Goal: Information Seeking & Learning: Check status

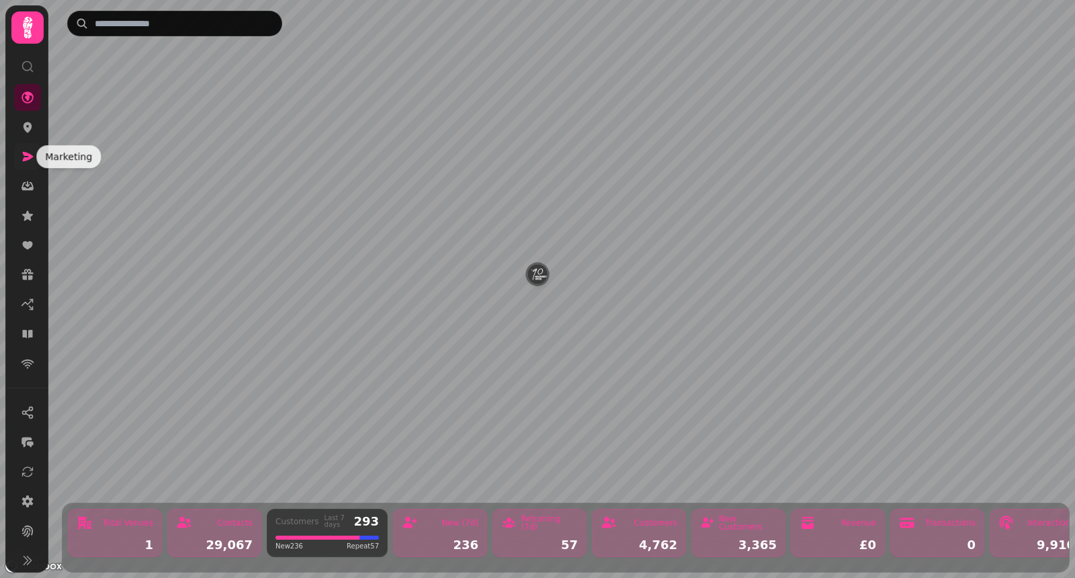
click at [24, 152] on icon at bounding box center [28, 156] width 11 height 9
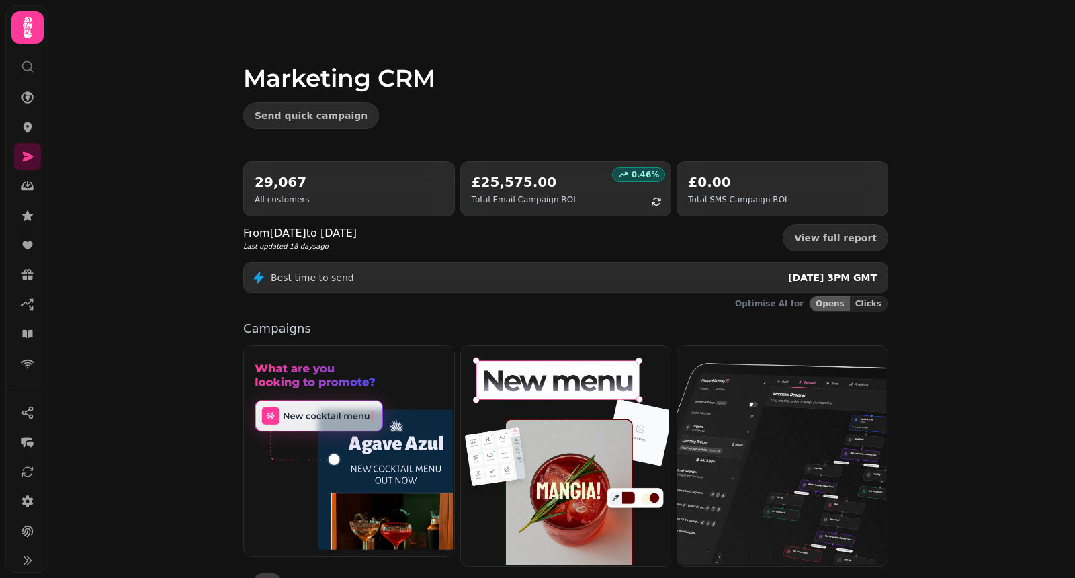
click at [360, 191] on div "29,067 All customers" at bounding box center [349, 189] width 189 height 32
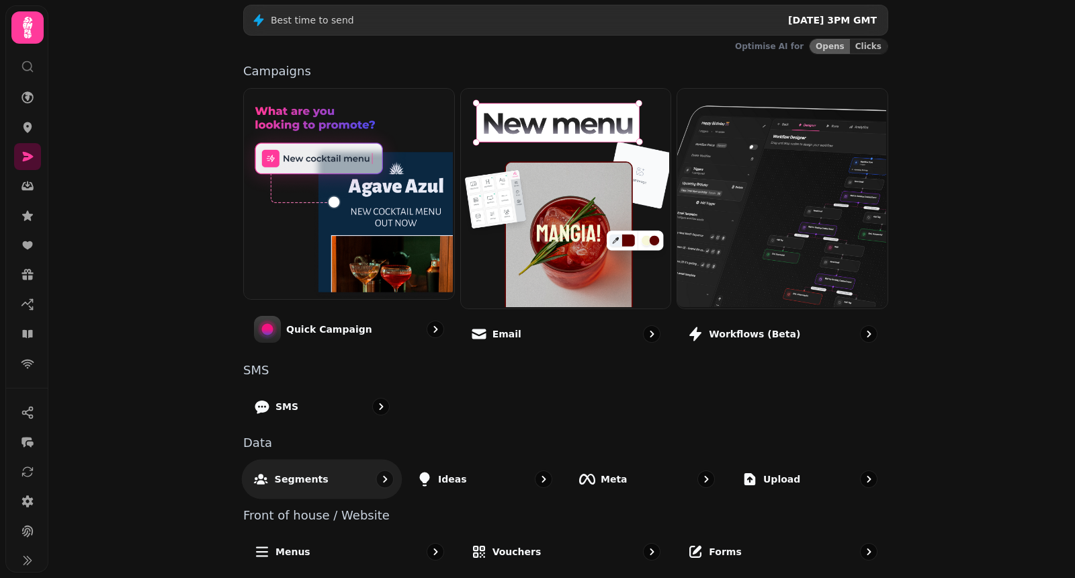
click at [319, 485] on div "Segments" at bounding box center [322, 479] width 161 height 40
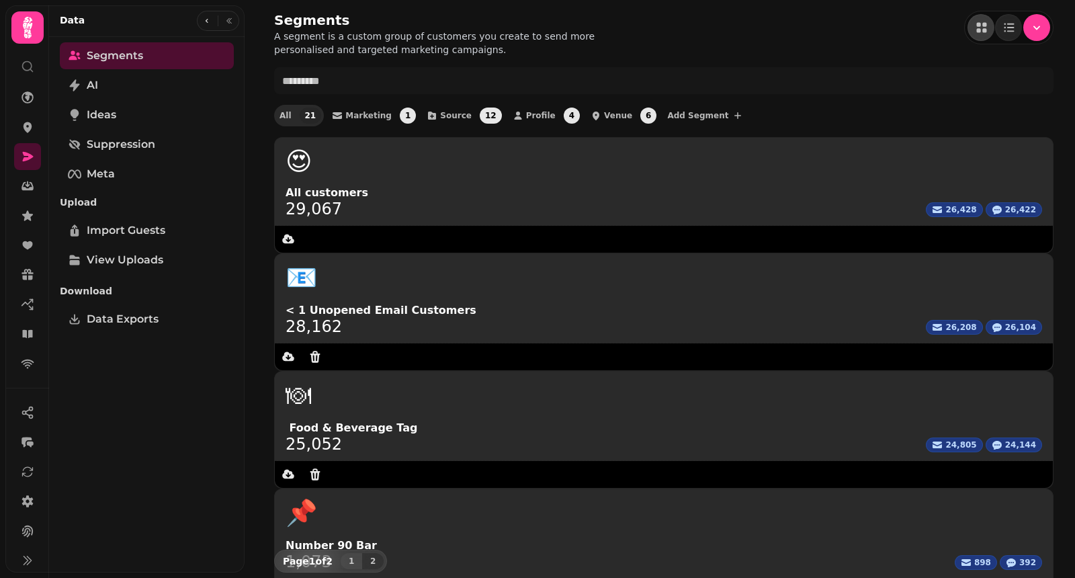
scroll to position [86, 0]
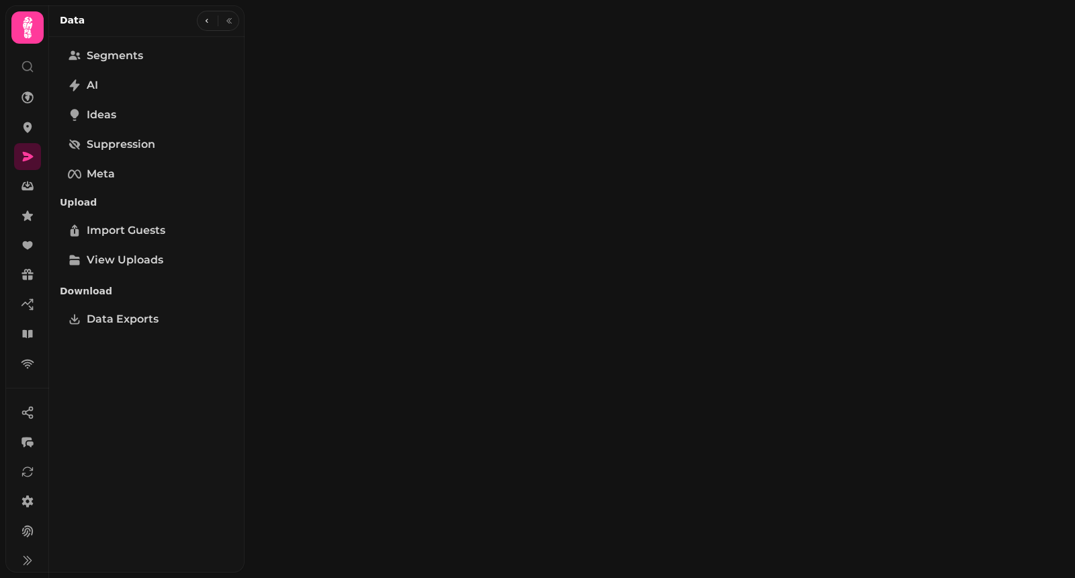
select select "**"
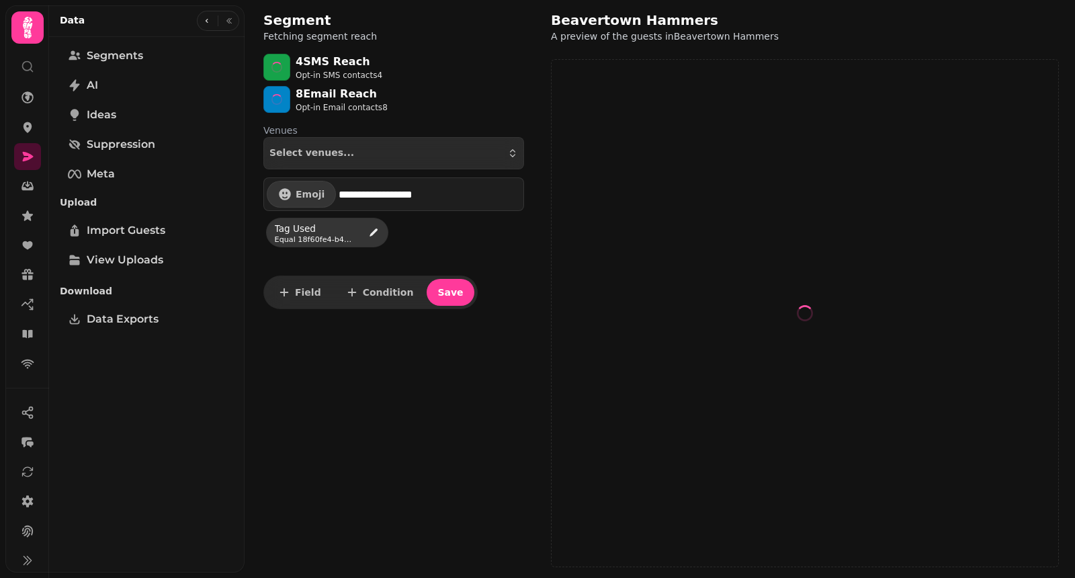
select select "**"
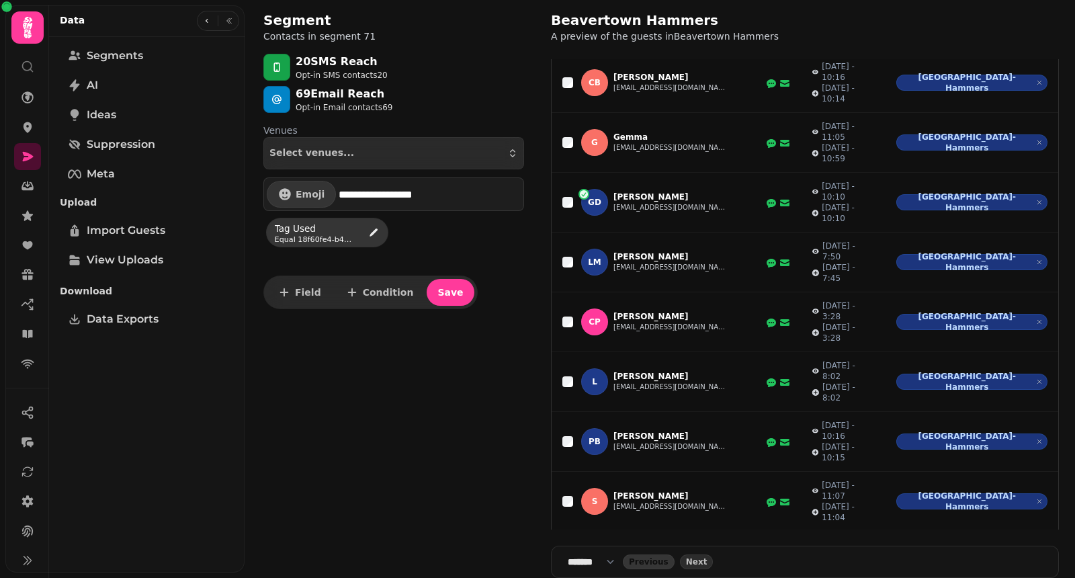
scroll to position [659, 0]
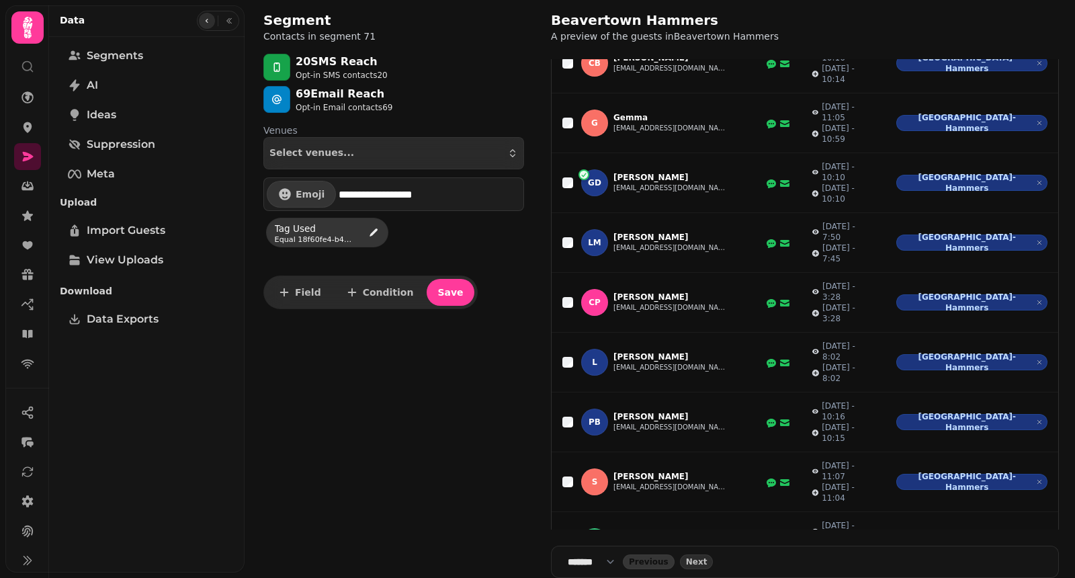
click at [206, 19] on icon "button" at bounding box center [207, 21] width 8 height 8
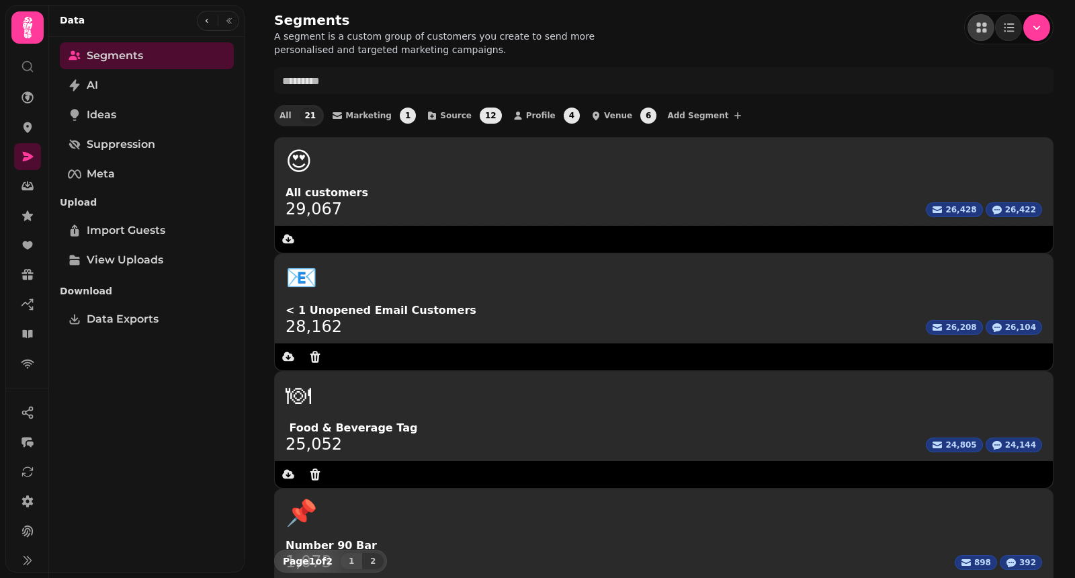
select select "**"
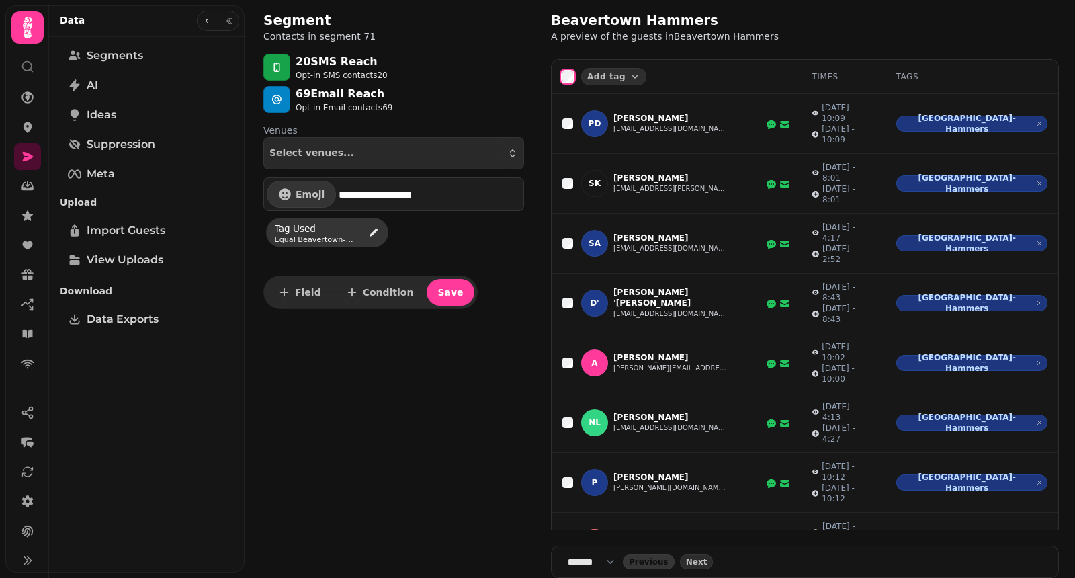
scroll to position [659, 0]
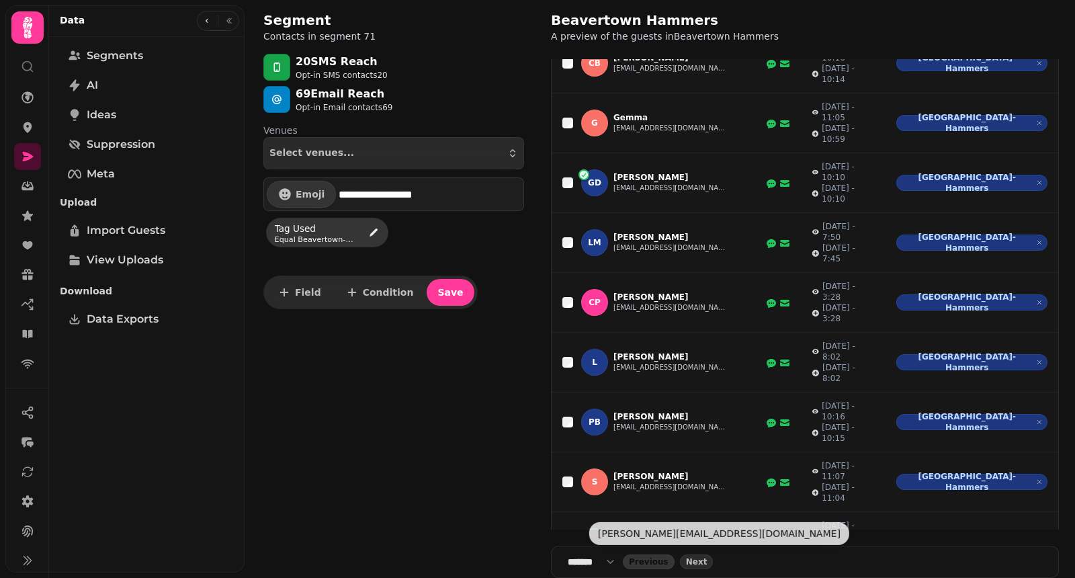
click at [623, 567] on select "**** * **** ** **** ** **** ** **** *** **** *** **** ***" at bounding box center [595, 561] width 55 height 13
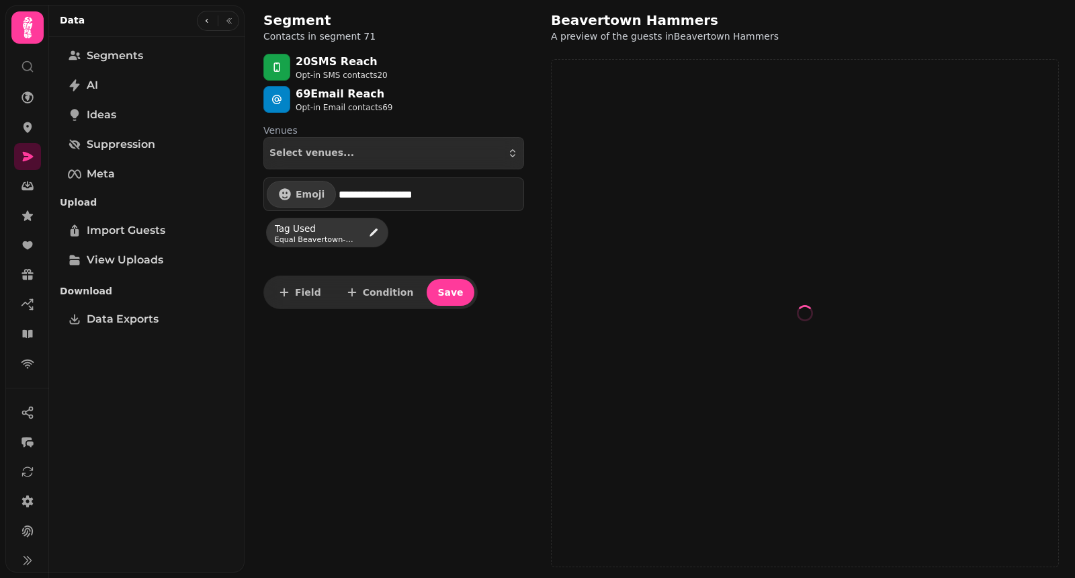
select select "***"
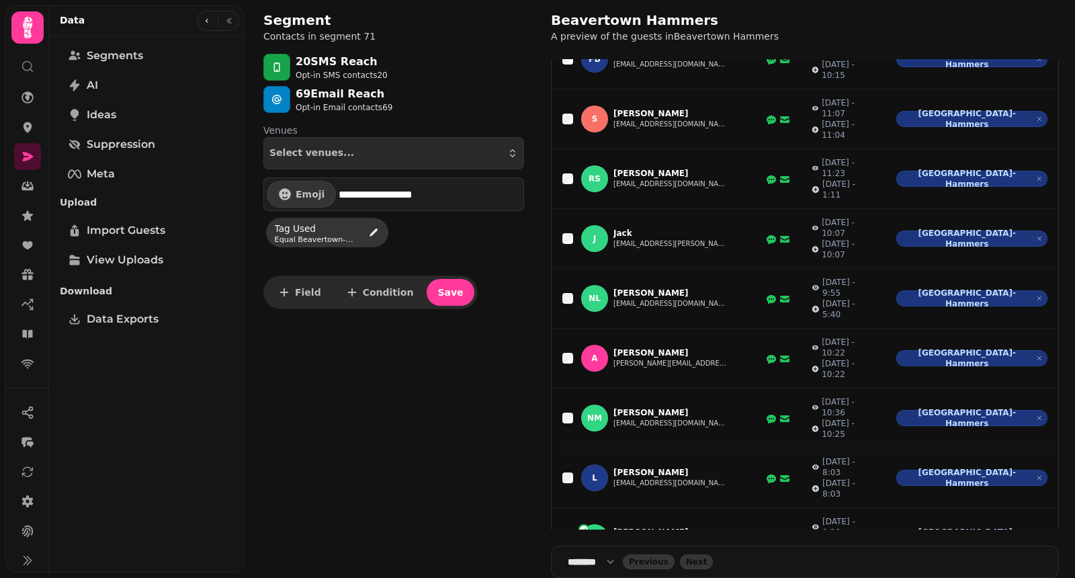
scroll to position [999, 0]
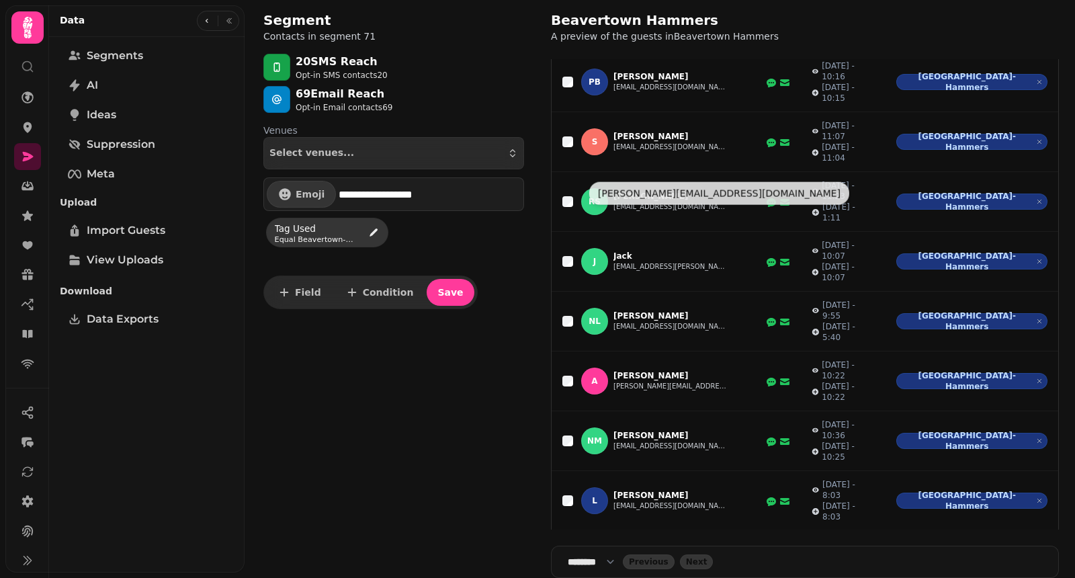
click at [710, 561] on button "[PERSON_NAME][EMAIL_ADDRESS][DOMAIN_NAME]" at bounding box center [671, 566] width 114 height 11
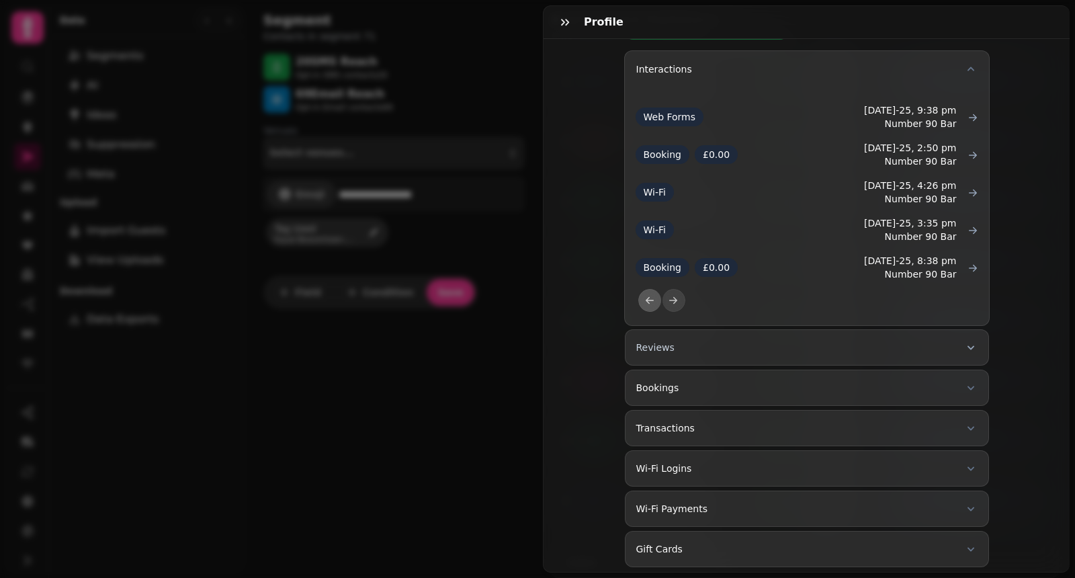
scroll to position [0, 0]
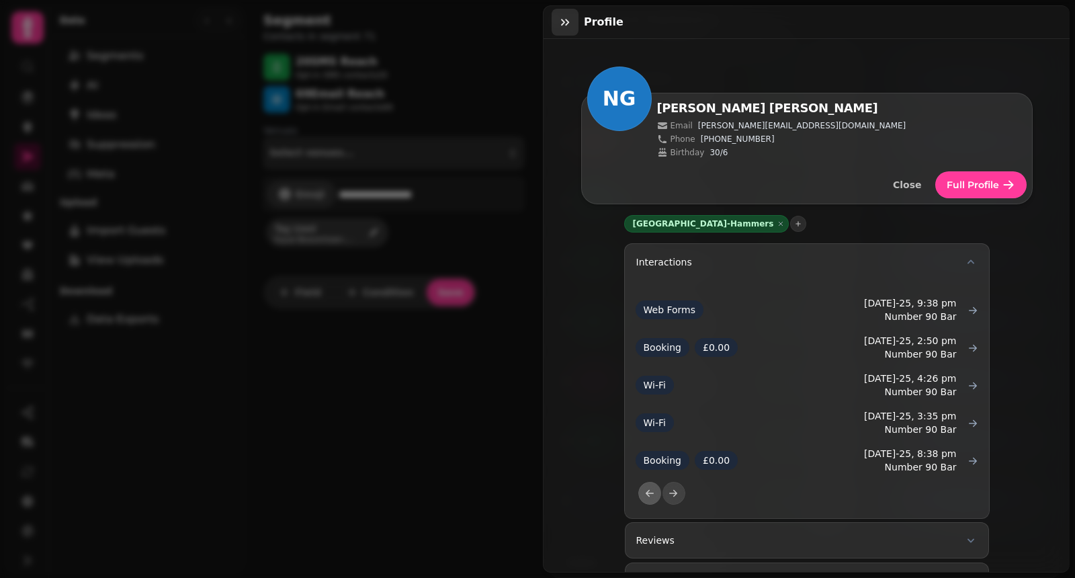
click at [561, 21] on icon "button" at bounding box center [565, 21] width 13 height 13
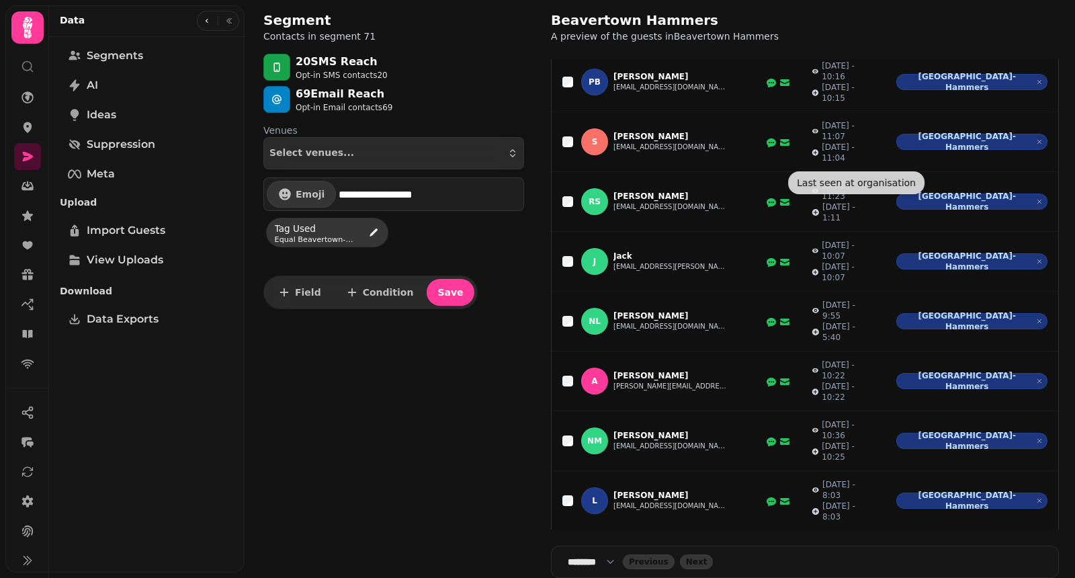
click at [1032, 553] on span "button" at bounding box center [1039, 560] width 15 height 15
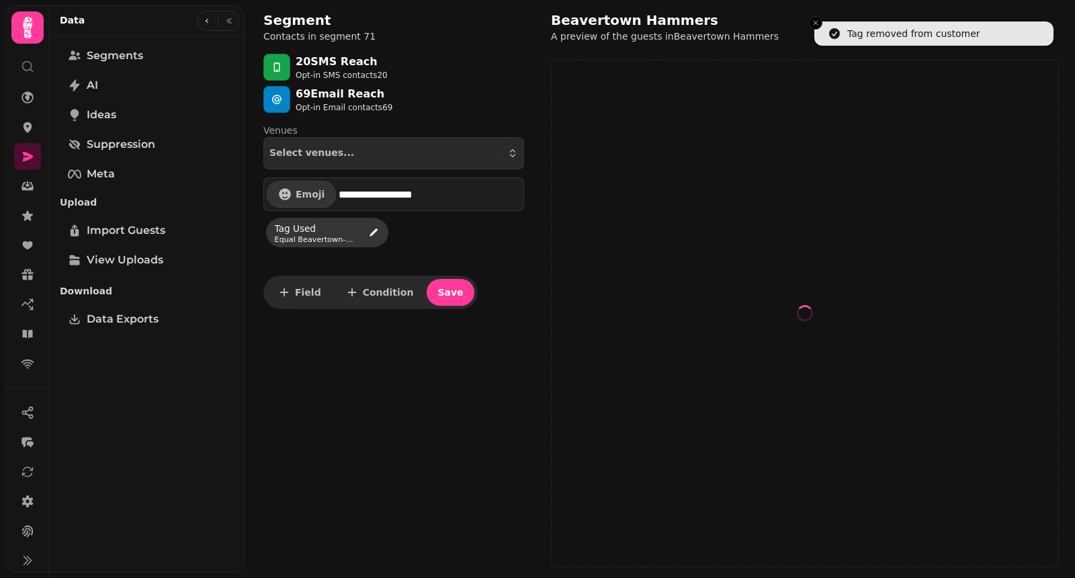
select select "***"
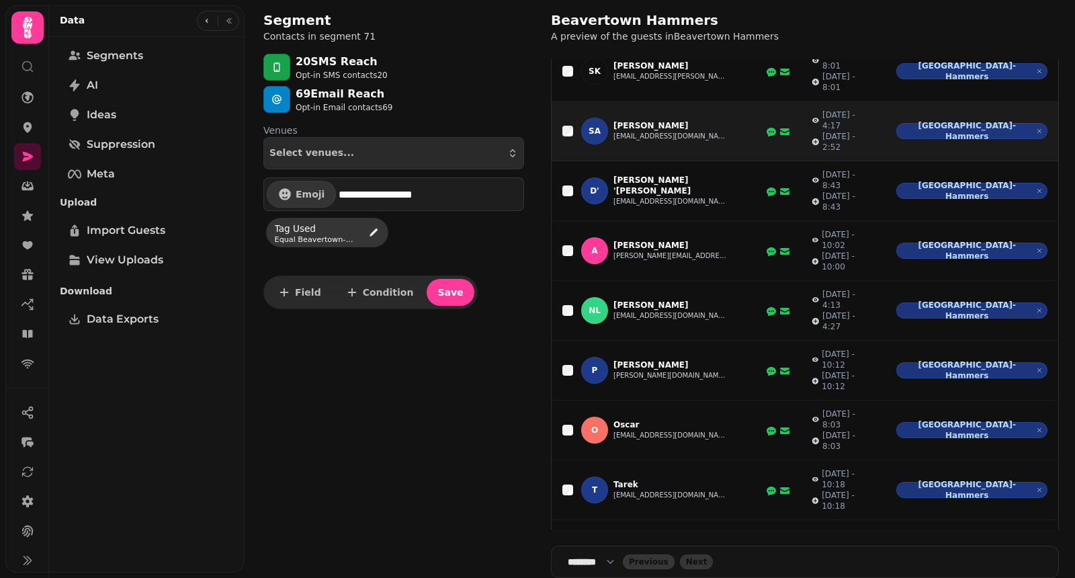
scroll to position [114, 0]
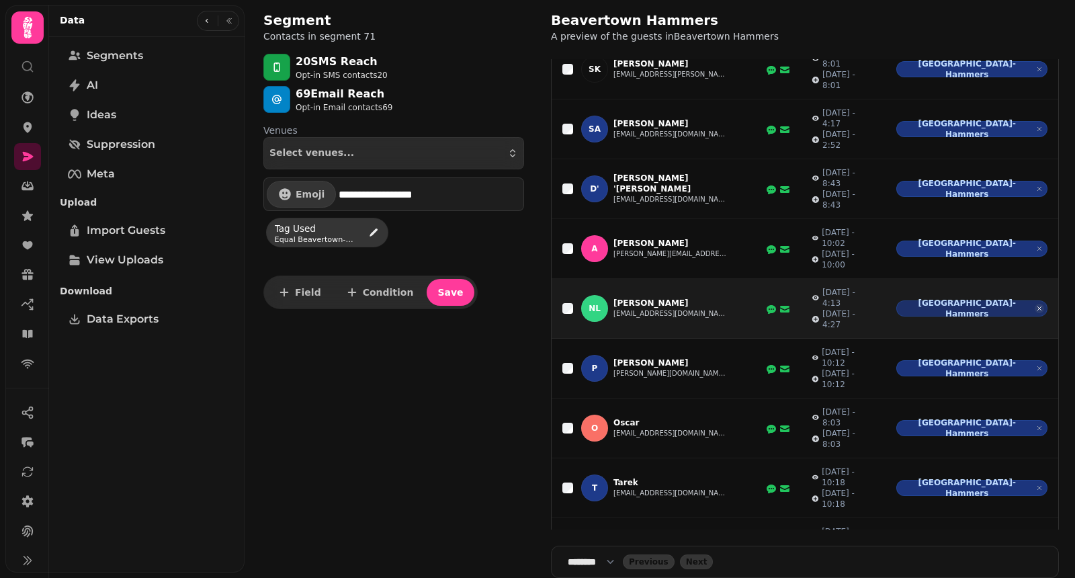
click at [1032, 301] on span "button" at bounding box center [1039, 308] width 15 height 15
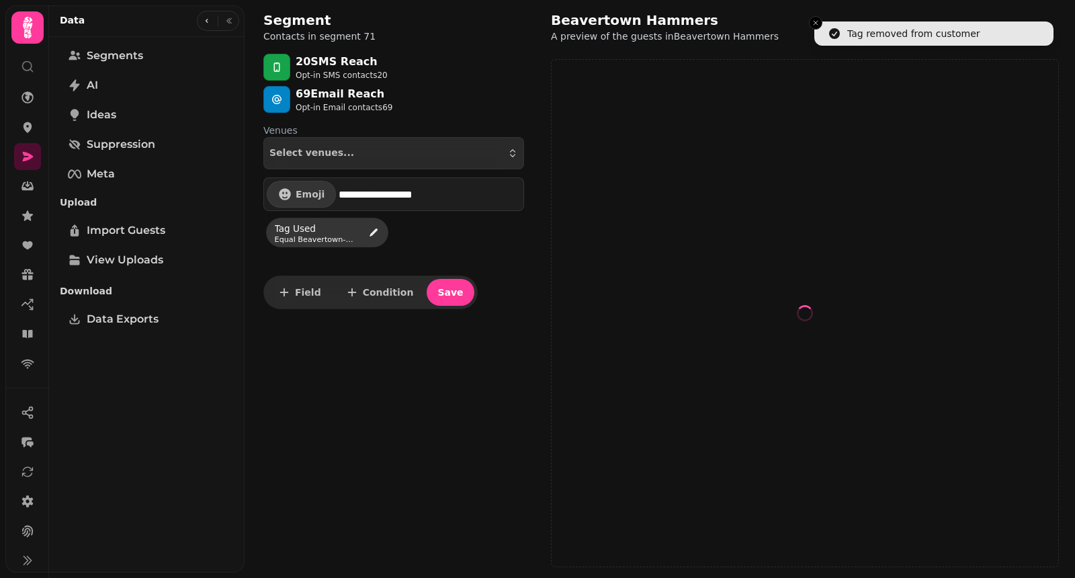
select select "***"
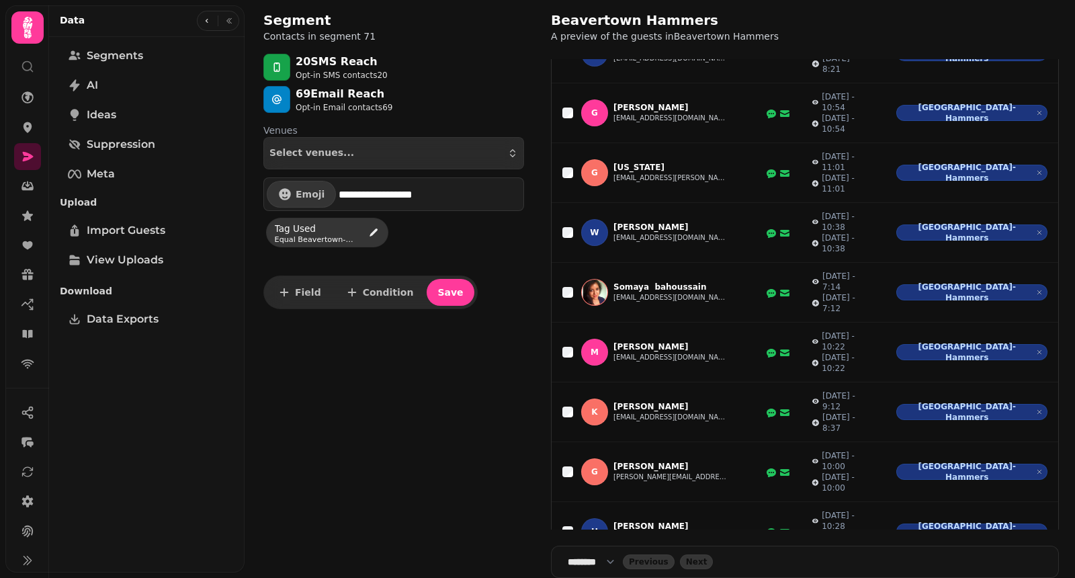
scroll to position [2570, 0]
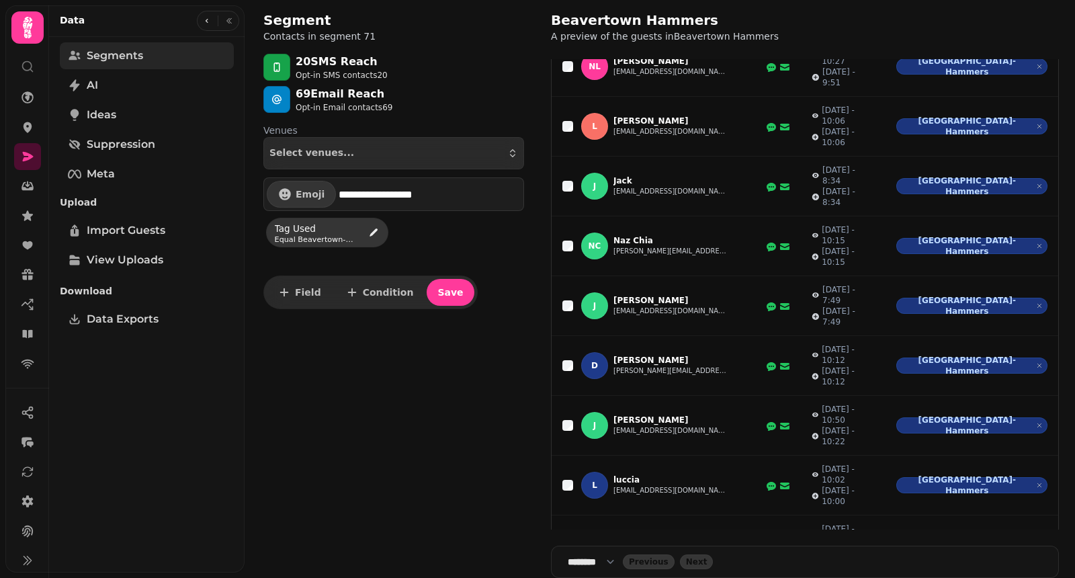
click at [99, 59] on span "Segments" at bounding box center [115, 56] width 56 height 16
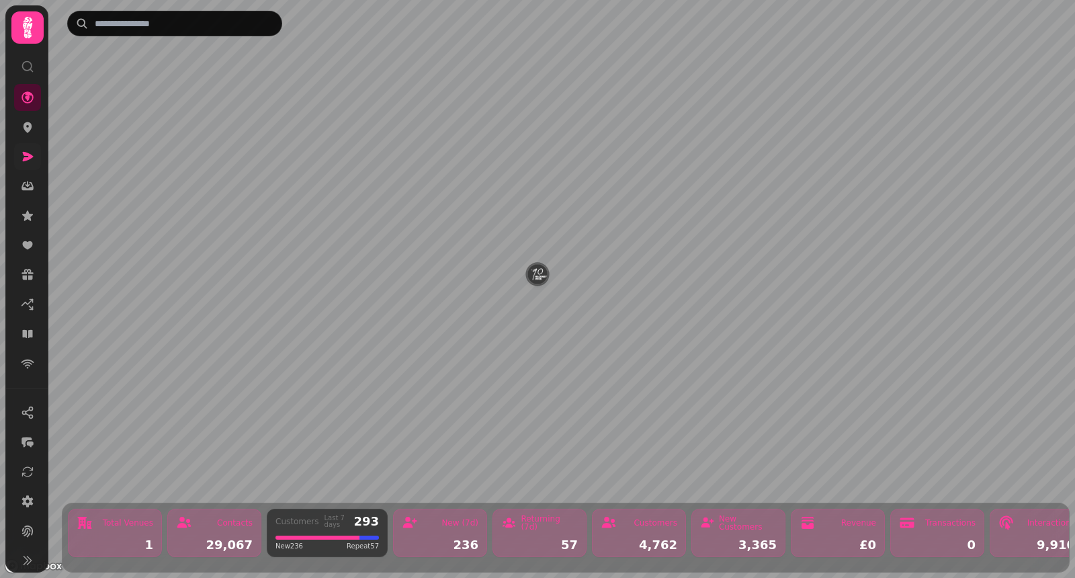
click at [30, 144] on link at bounding box center [27, 156] width 27 height 27
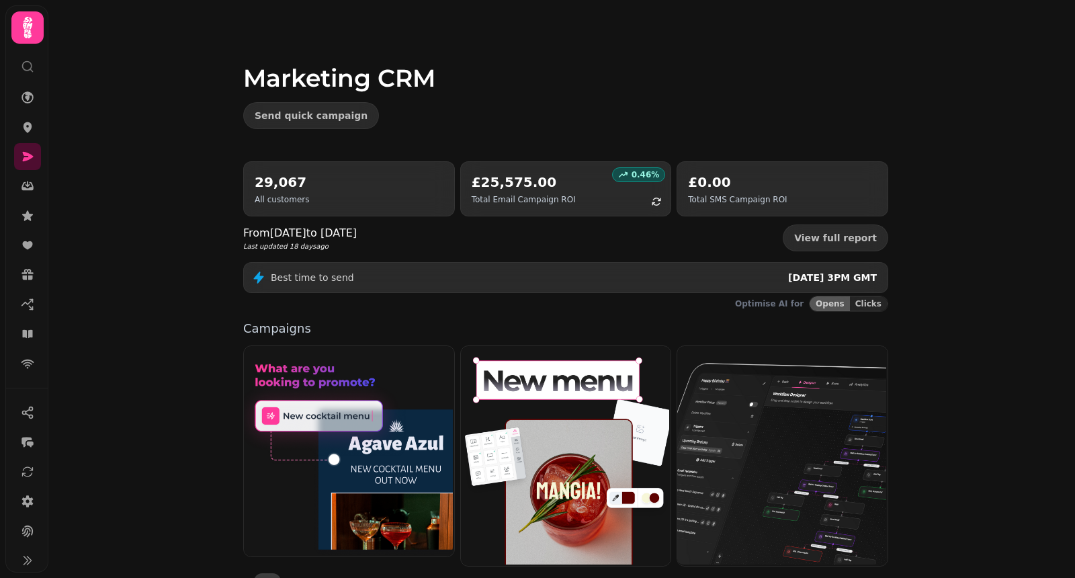
scroll to position [257, 0]
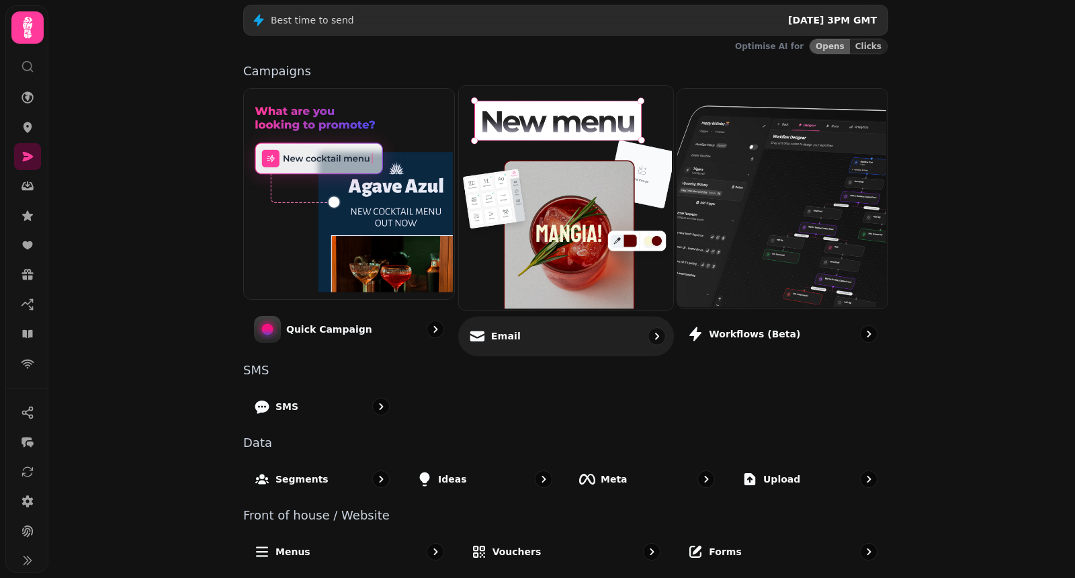
click at [618, 341] on div "Email" at bounding box center [566, 336] width 216 height 40
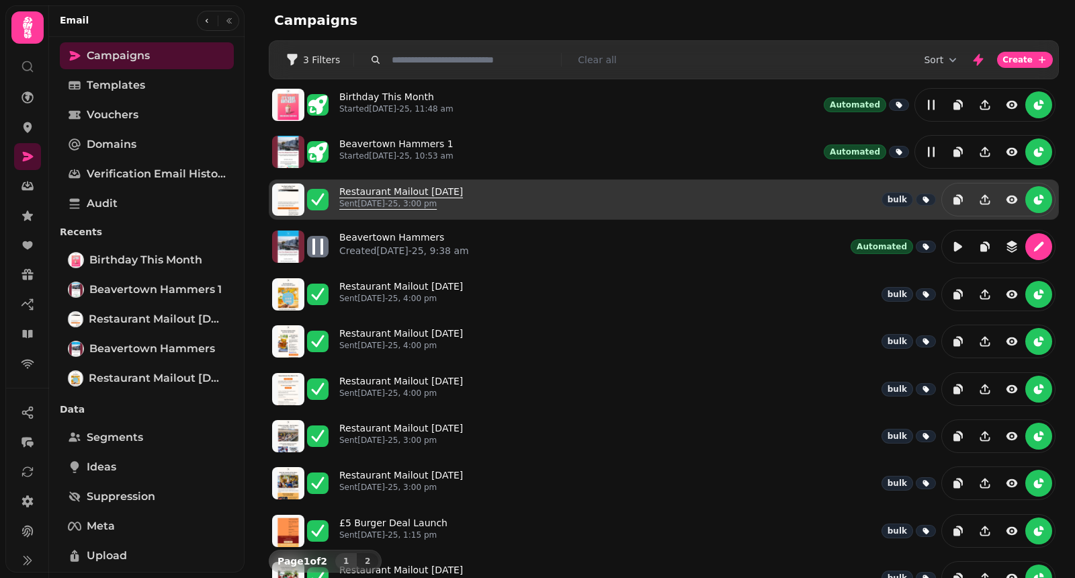
click at [444, 193] on link "Restaurant Mailout Aug 20th Sent 20th Aug-25, 3:00 pm" at bounding box center [401, 200] width 124 height 30
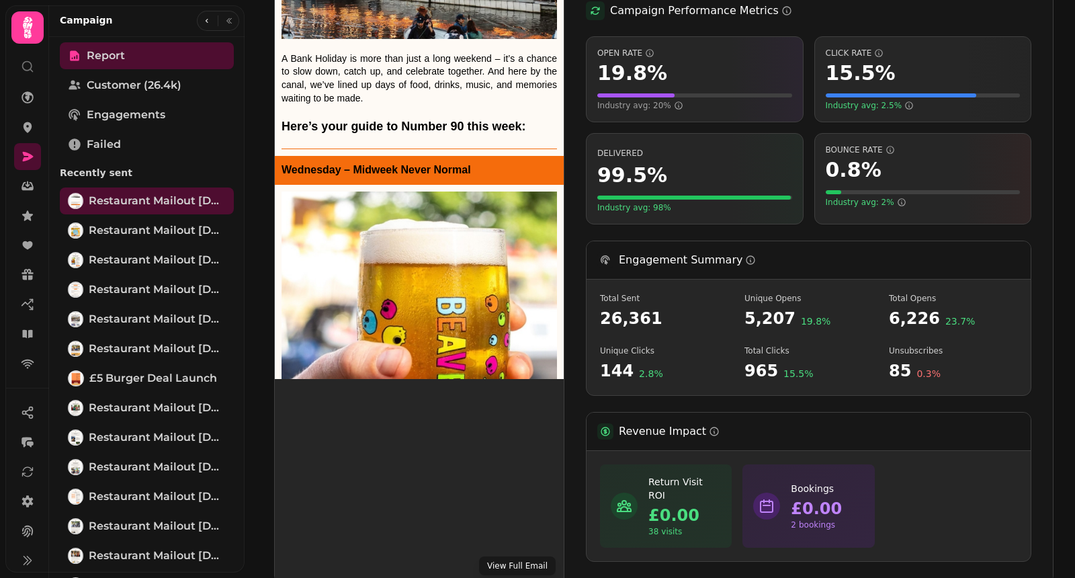
scroll to position [340, 0]
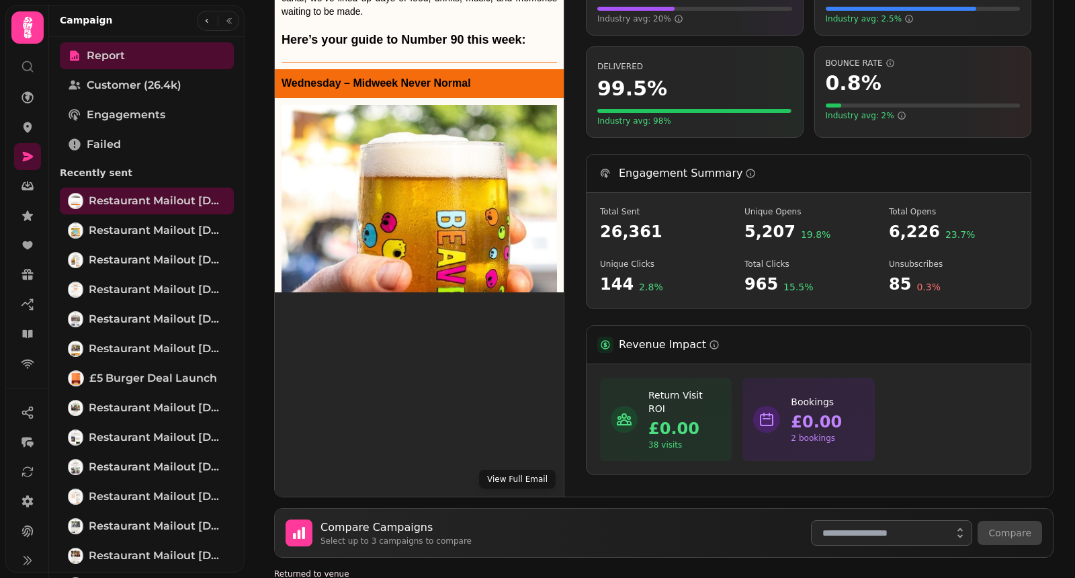
click at [509, 470] on button "View Full Email" at bounding box center [517, 479] width 77 height 19
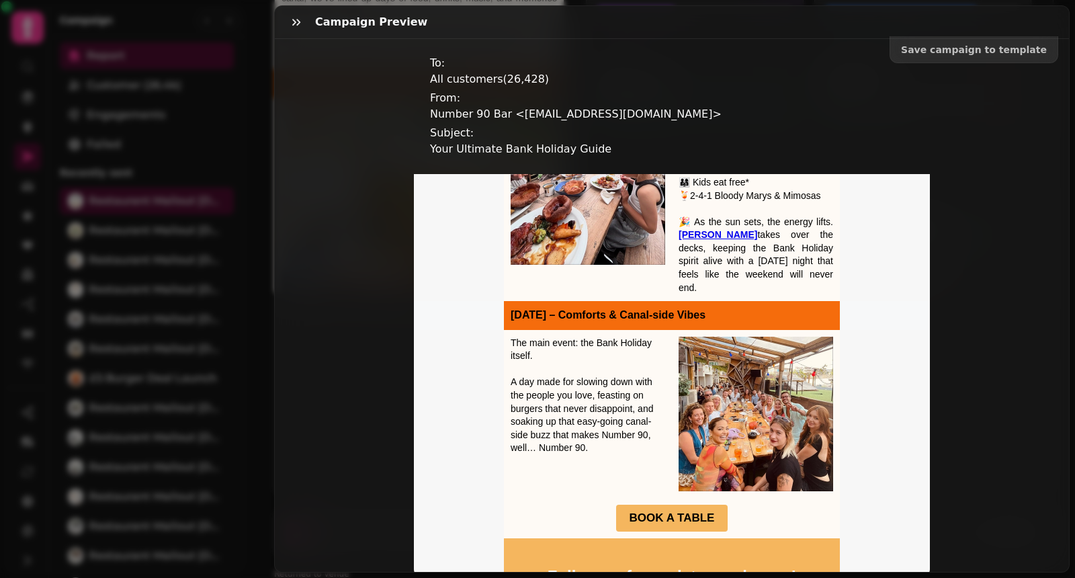
scroll to position [1395, 0]
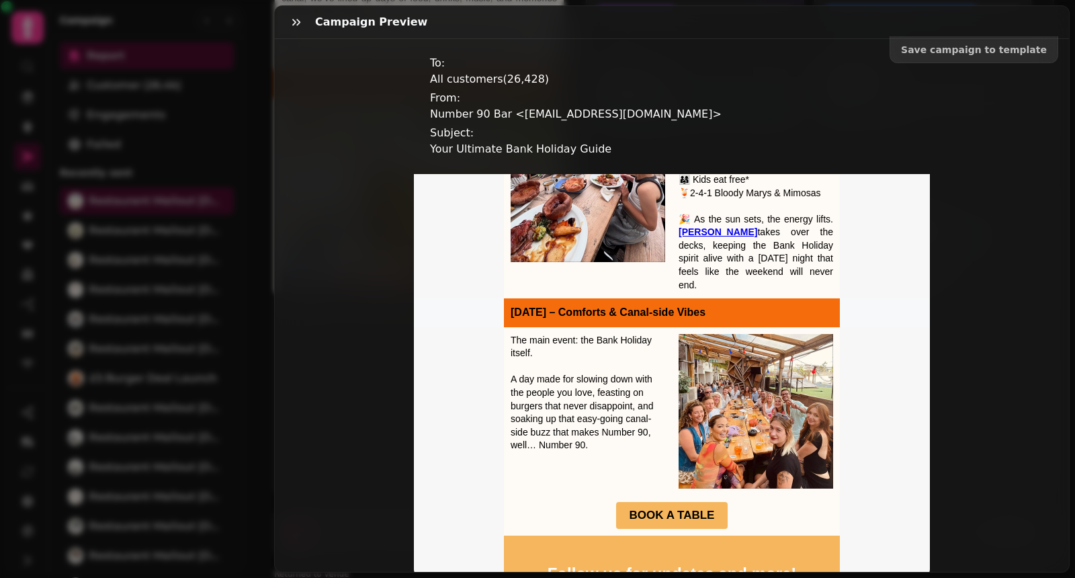
click at [987, 177] on div "Save campaign to template To: All customers ( 26,428 ) From: Number 90 Bar <nor…" at bounding box center [672, 305] width 794 height 533
click at [299, 31] on button "button" at bounding box center [296, 22] width 27 height 27
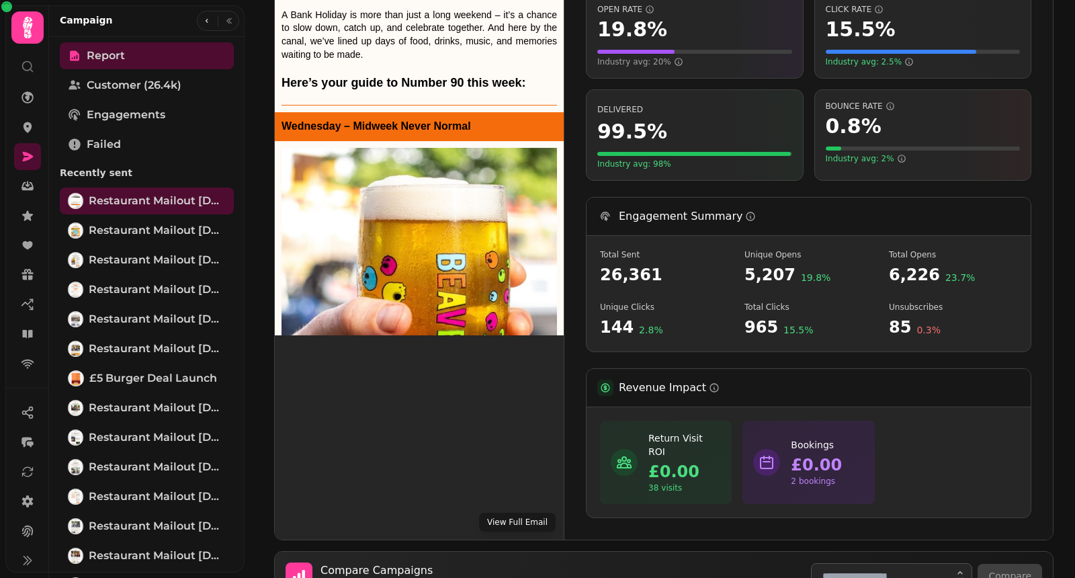
scroll to position [294, 0]
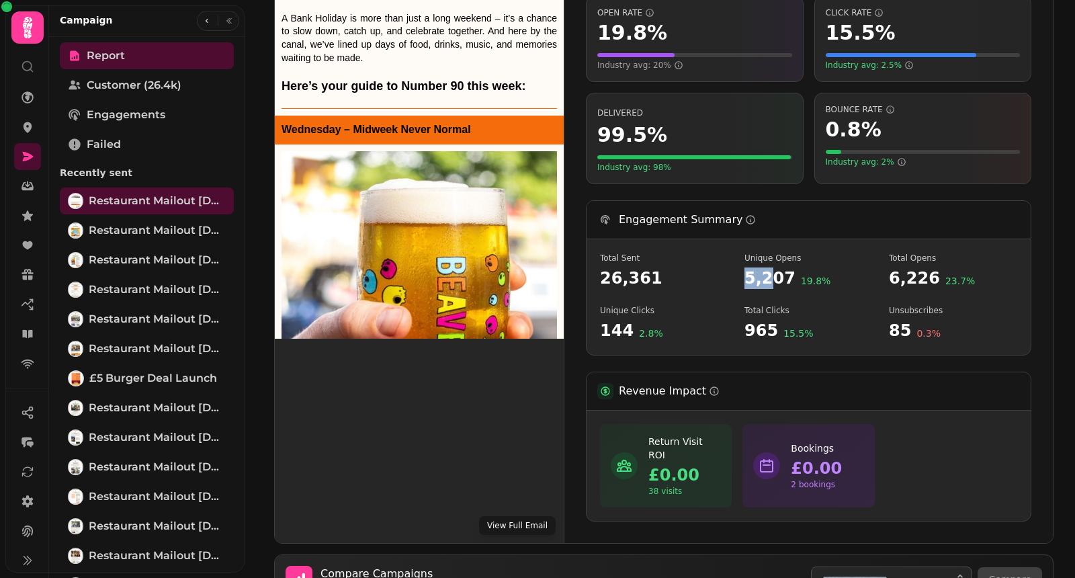
drag, startPoint x: 743, startPoint y: 276, endPoint x: 775, endPoint y: 276, distance: 32.3
click at [775, 276] on div "Total Sent 26,361 Unique Opens 5,207 19.8 % Total Opens 6,226 23.7 % Unique Cli…" at bounding box center [809, 297] width 444 height 116
click at [775, 276] on span "5,207" at bounding box center [770, 279] width 51 height 22
drag, startPoint x: 787, startPoint y: 274, endPoint x: 743, endPoint y: 274, distance: 44.4
click at [743, 274] on div "Total Sent 26,361 Unique Opens 5,207 19.8 % Total Opens 6,226 23.7 % Unique Cli…" at bounding box center [809, 297] width 444 height 116
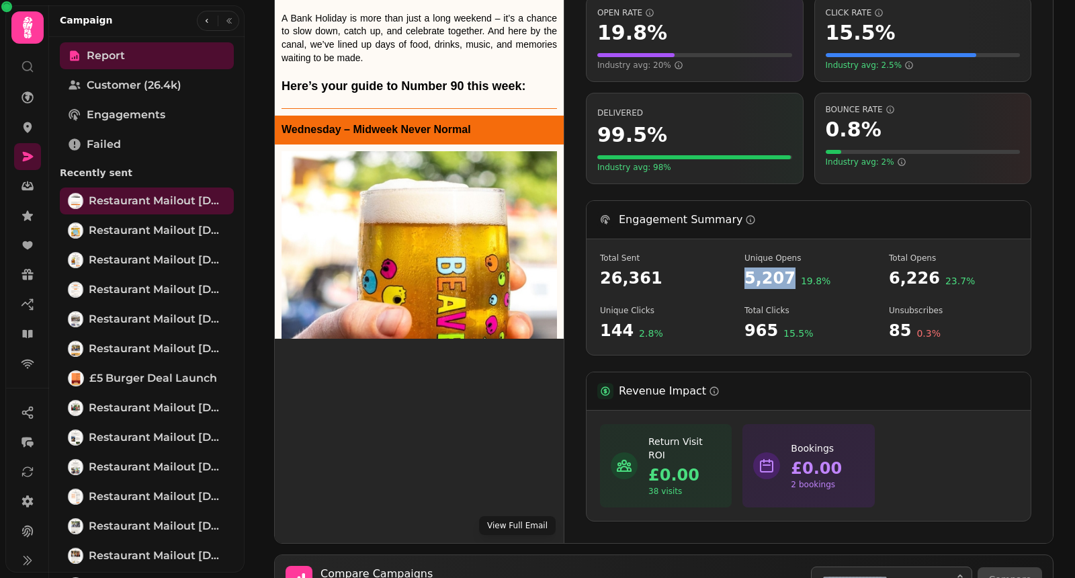
copy span "5,207"
click at [695, 313] on div "Unique Clicks 144 2.8 %" at bounding box center [664, 323] width 128 height 36
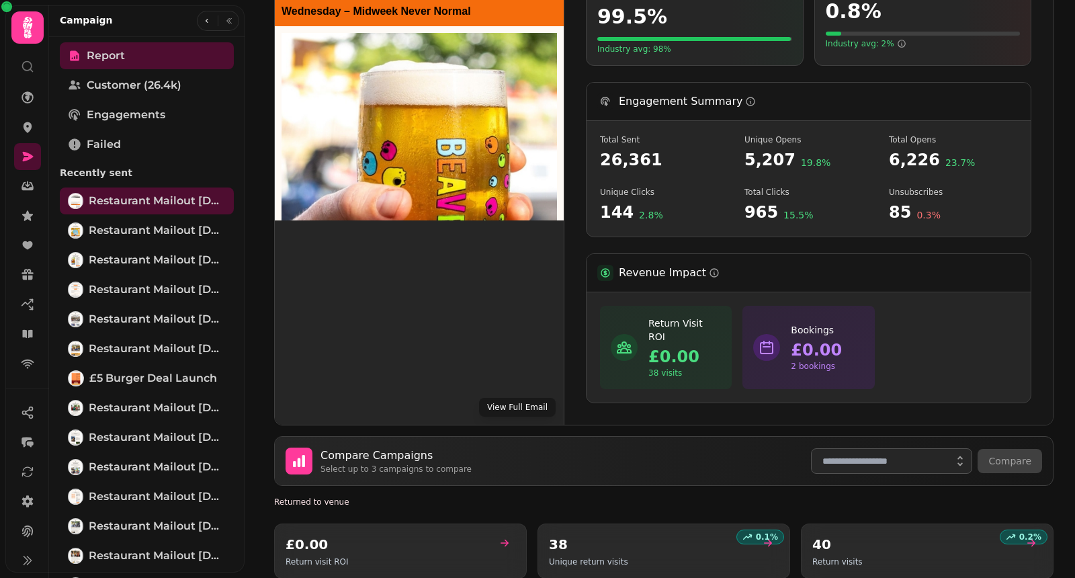
scroll to position [430, 0]
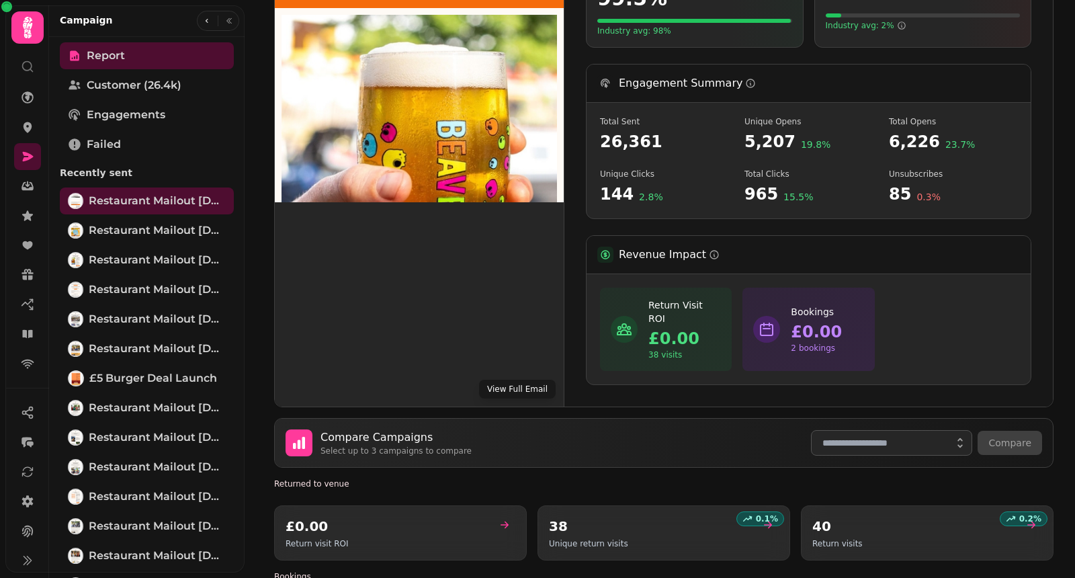
drag, startPoint x: 646, startPoint y: 328, endPoint x: 694, endPoint y: 328, distance: 48.4
click at [683, 328] on div "Return Visit ROI £0.00 38 visits" at bounding box center [666, 329] width 132 height 83
click at [931, 323] on div "Return Visit ROI £0.00 38 visits Bookings £0.00 2 bookings" at bounding box center [809, 329] width 444 height 110
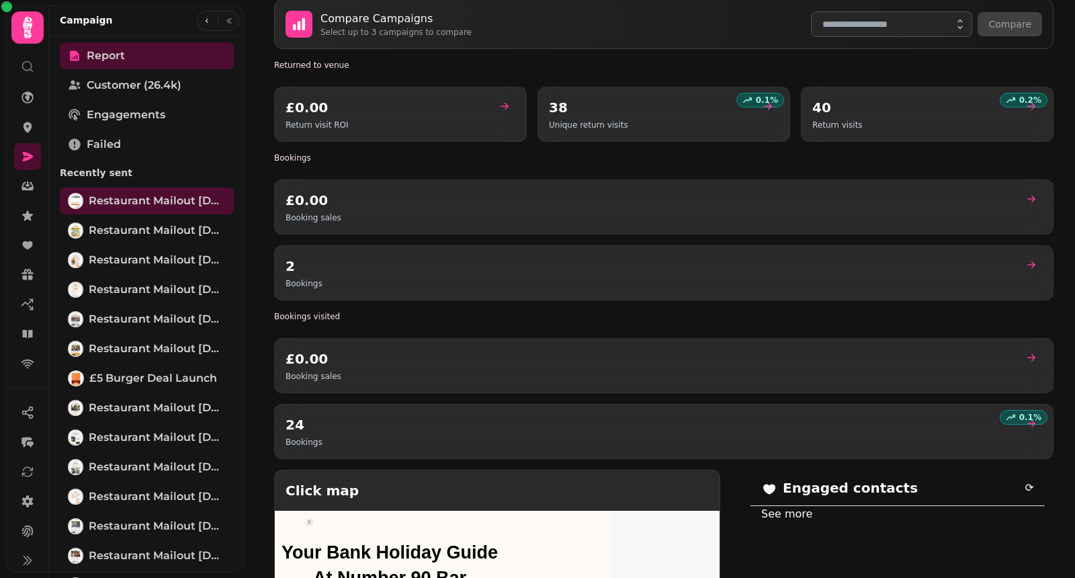
scroll to position [870, 0]
